Goal: Task Accomplishment & Management: Manage account settings

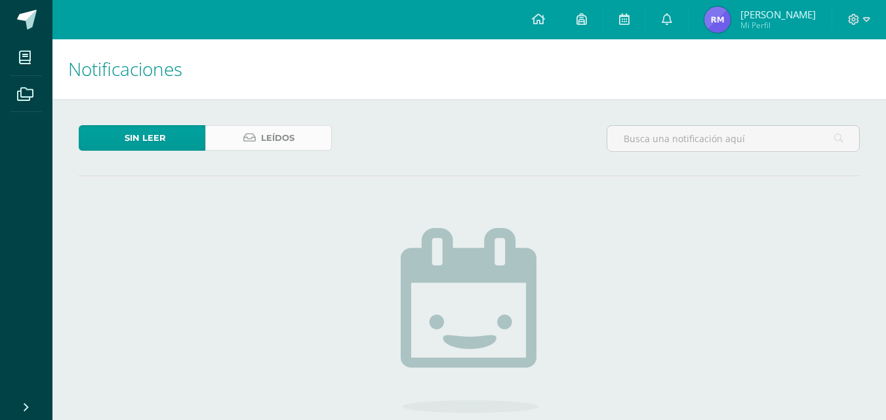
click at [292, 132] on span "Leídos" at bounding box center [277, 138] width 33 height 24
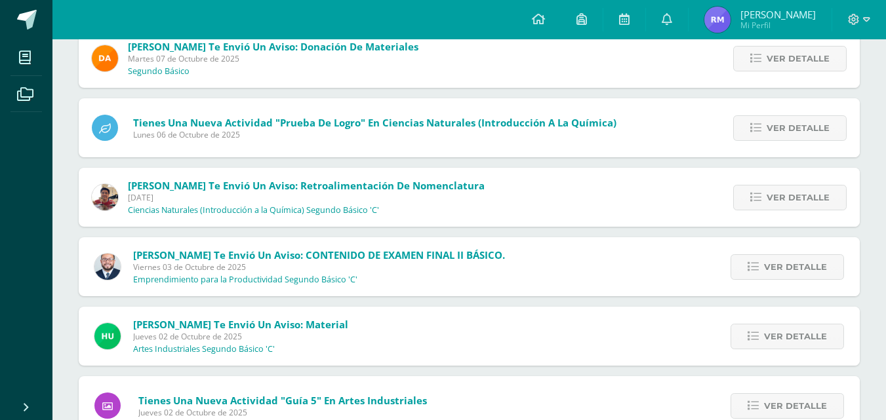
scroll to position [689, 0]
